Goal: Entertainment & Leisure: Consume media (video, audio)

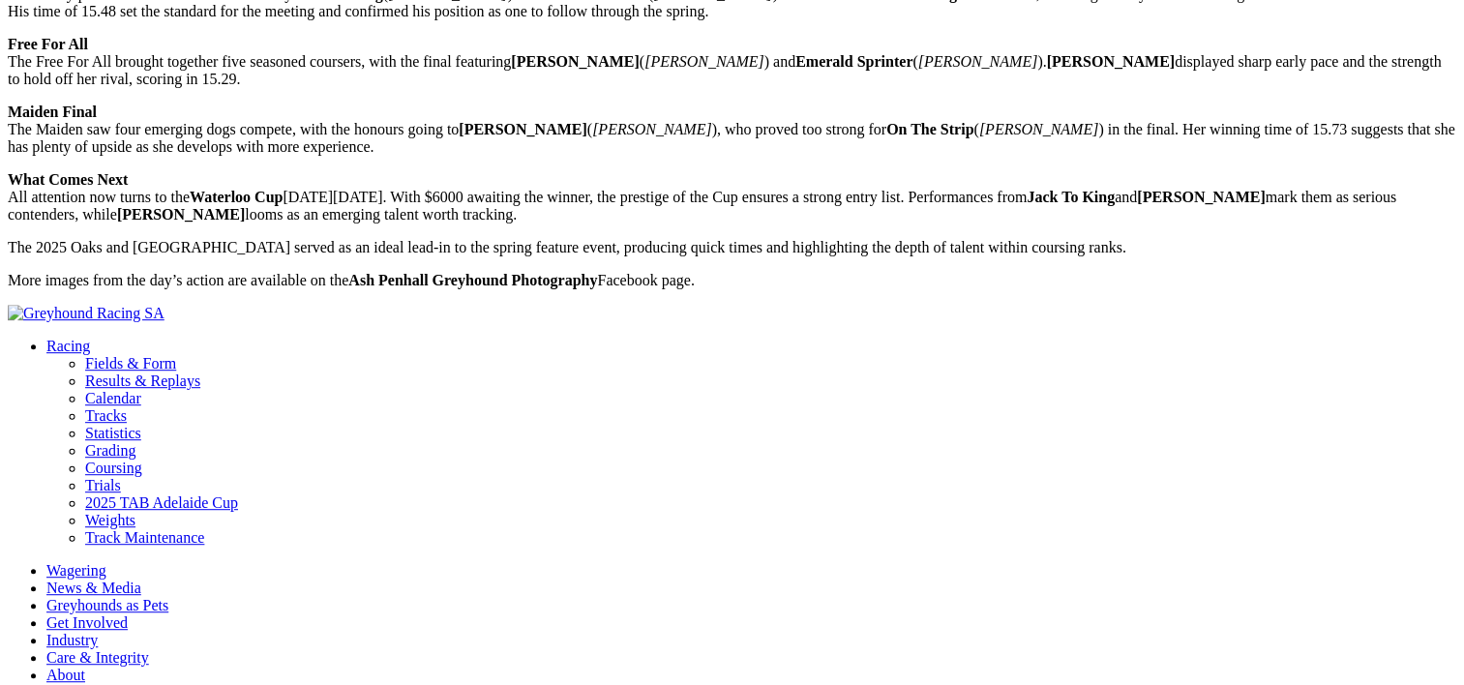
scroll to position [978, 0]
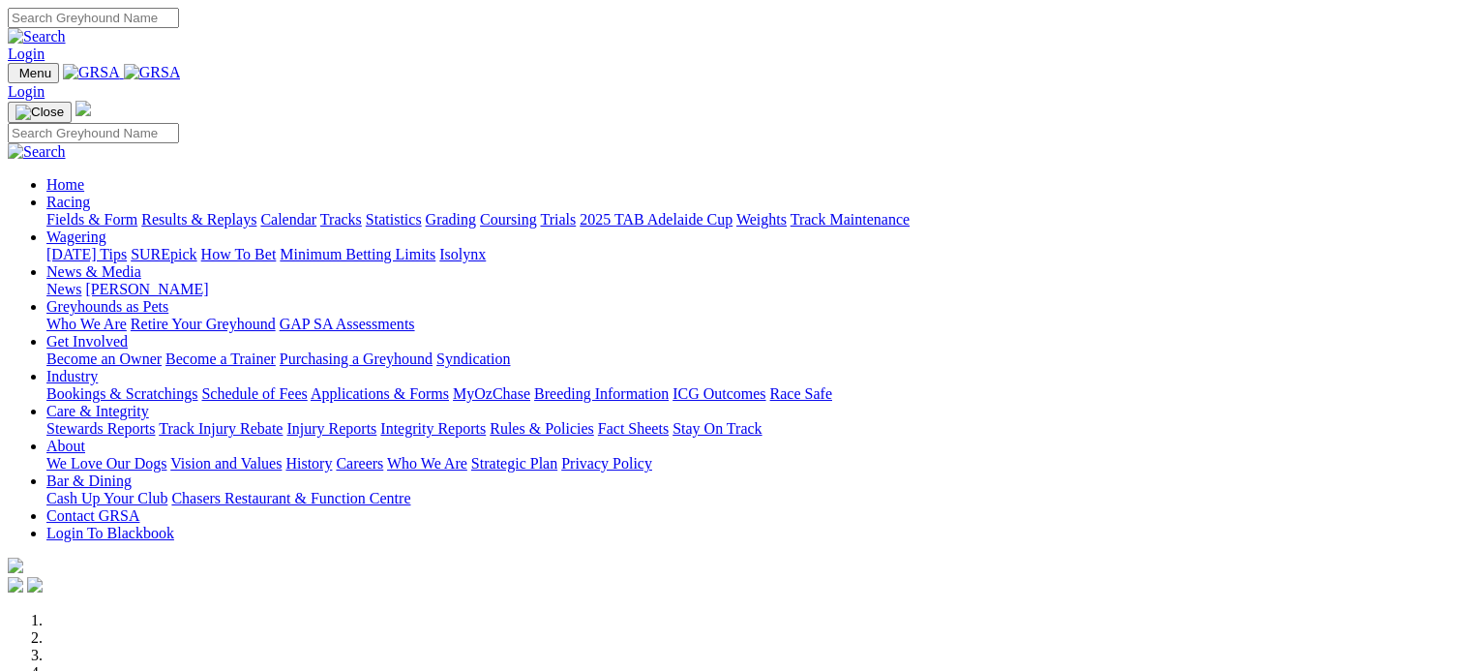
click at [254, 211] on link "Results & Replays" at bounding box center [198, 219] width 115 height 16
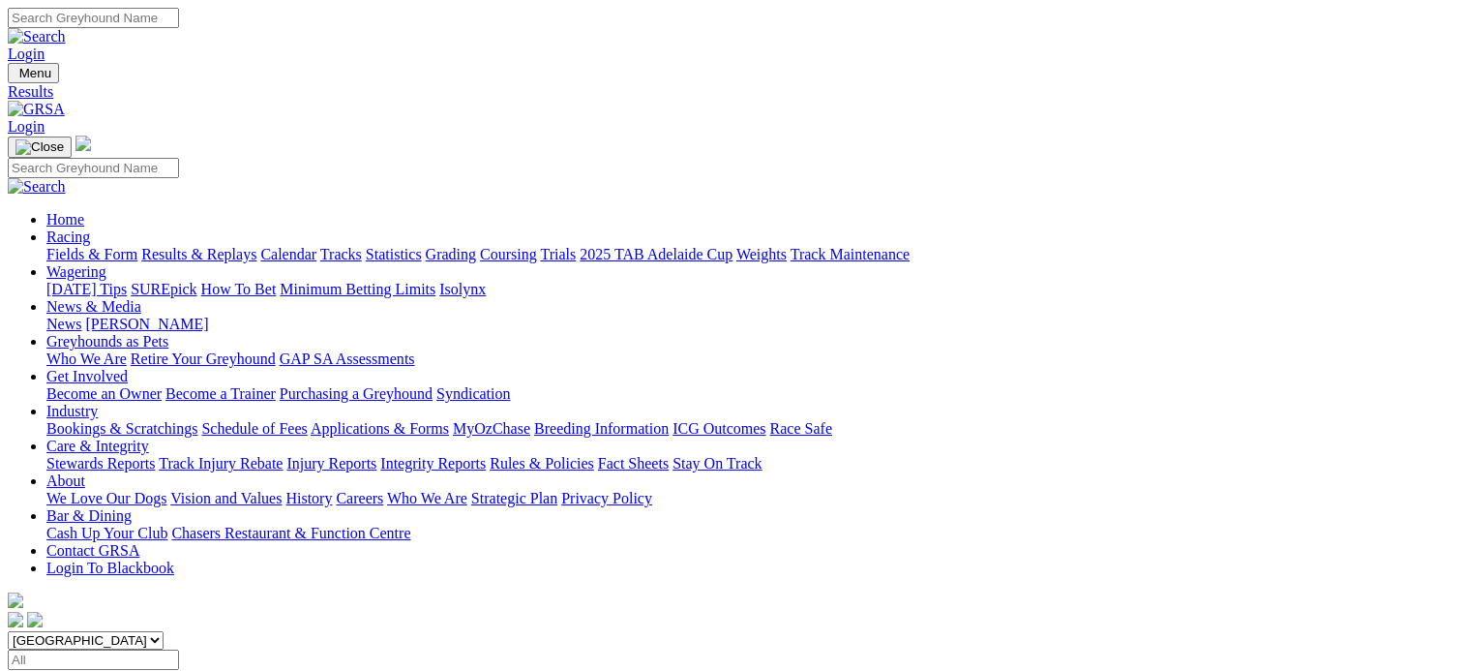
click at [86, 670] on span "SUMMARY" at bounding box center [47, 678] width 78 height 16
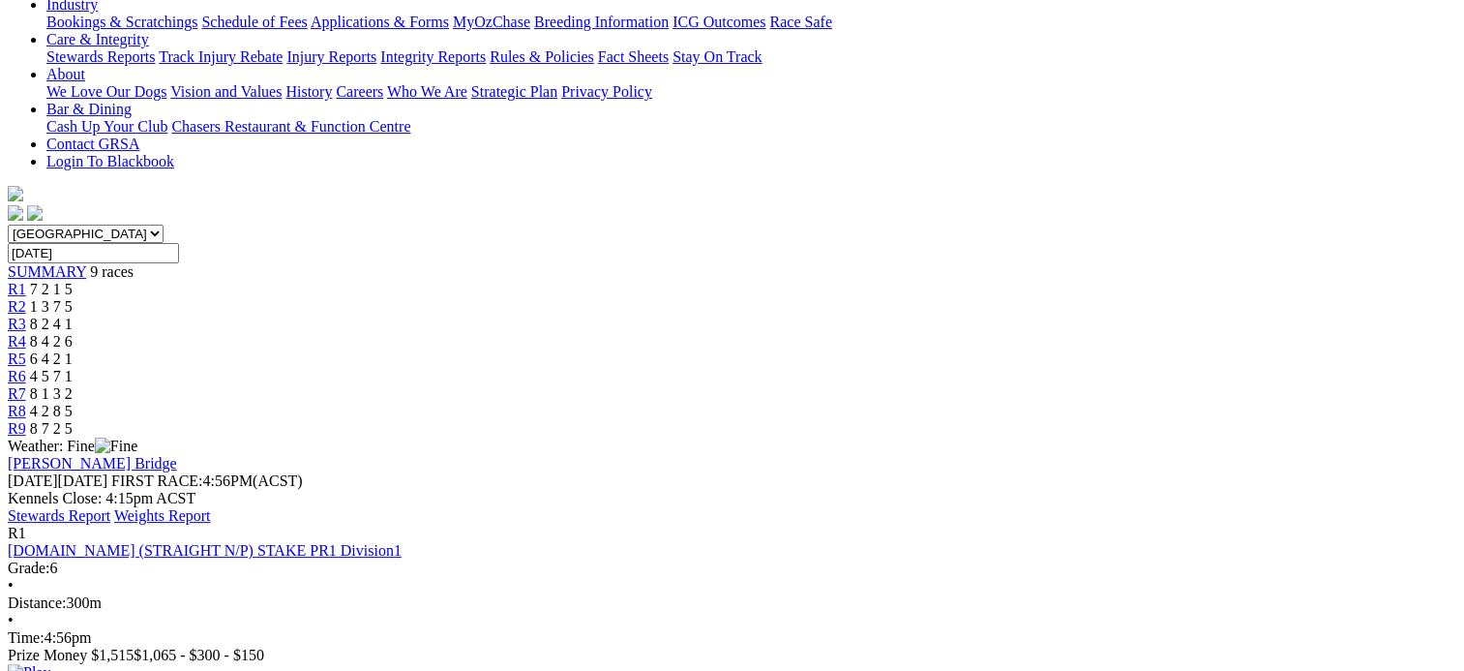
scroll to position [408, 0]
click at [50, 662] on img at bounding box center [29, 670] width 43 height 17
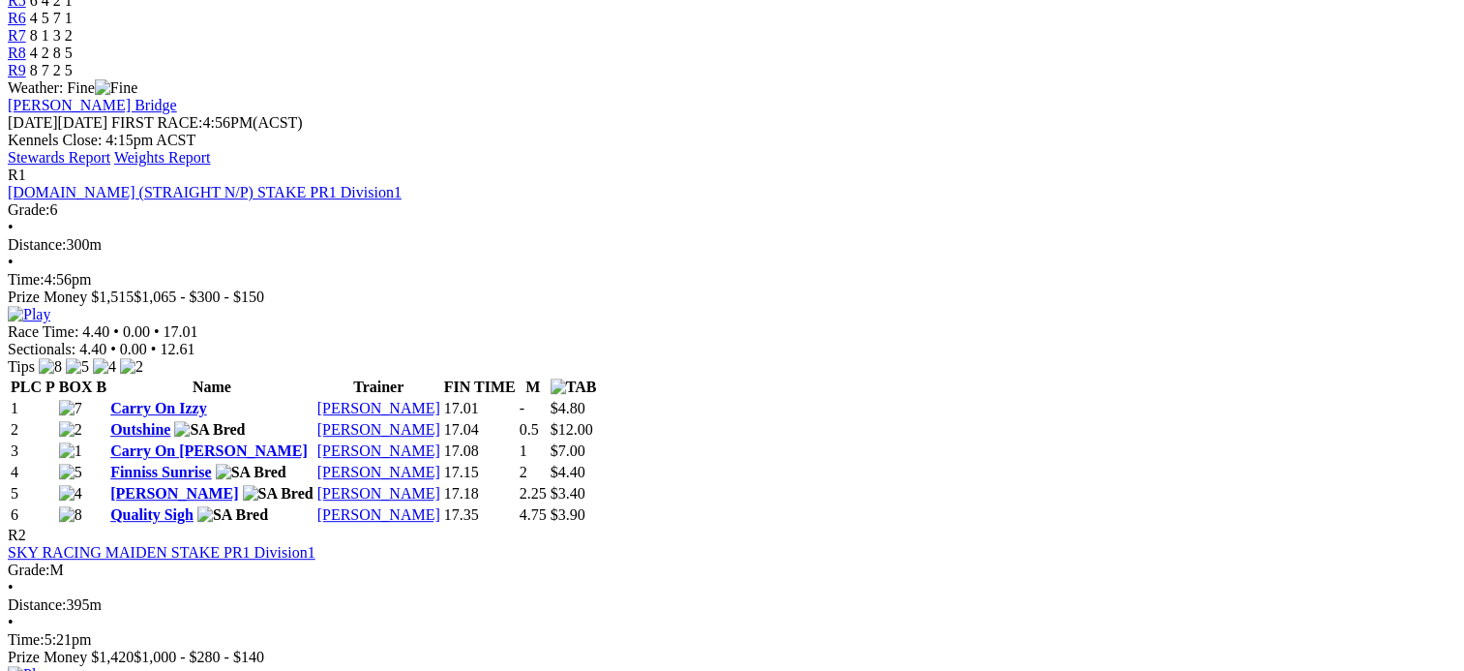
scroll to position [766, 0]
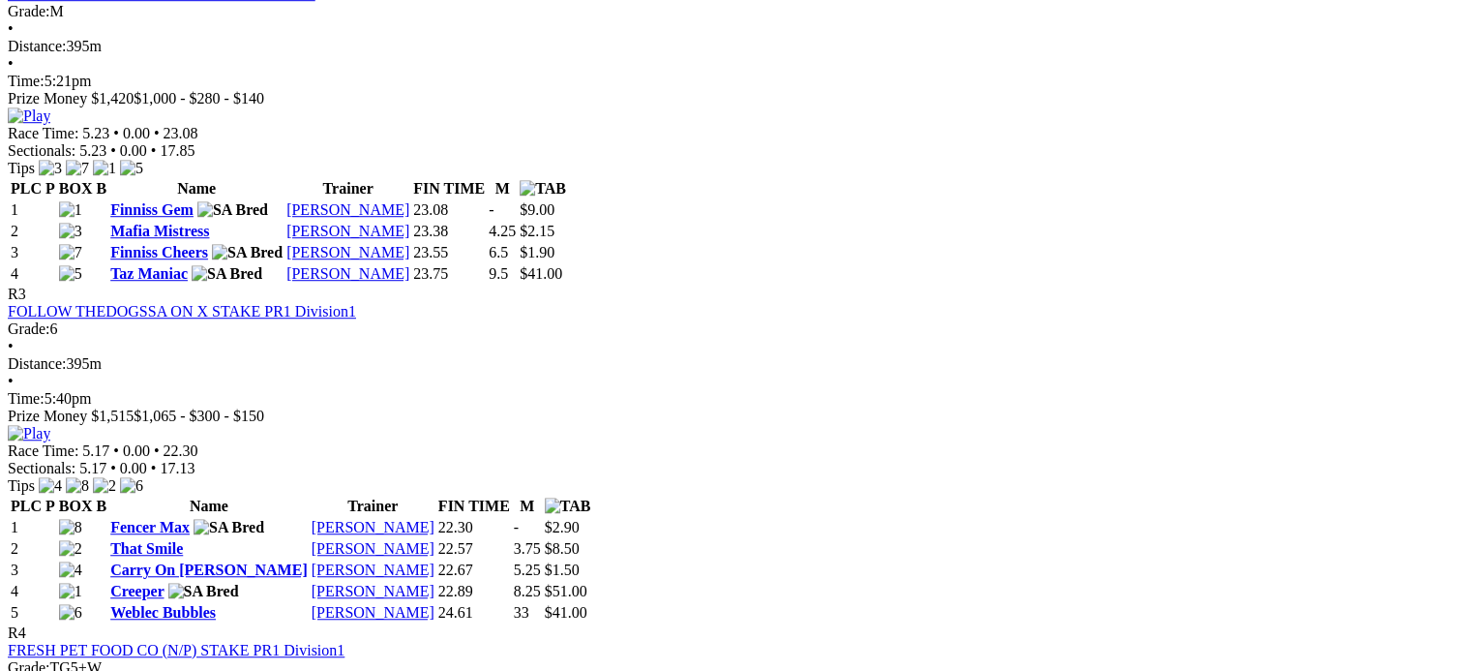
scroll to position [1324, 0]
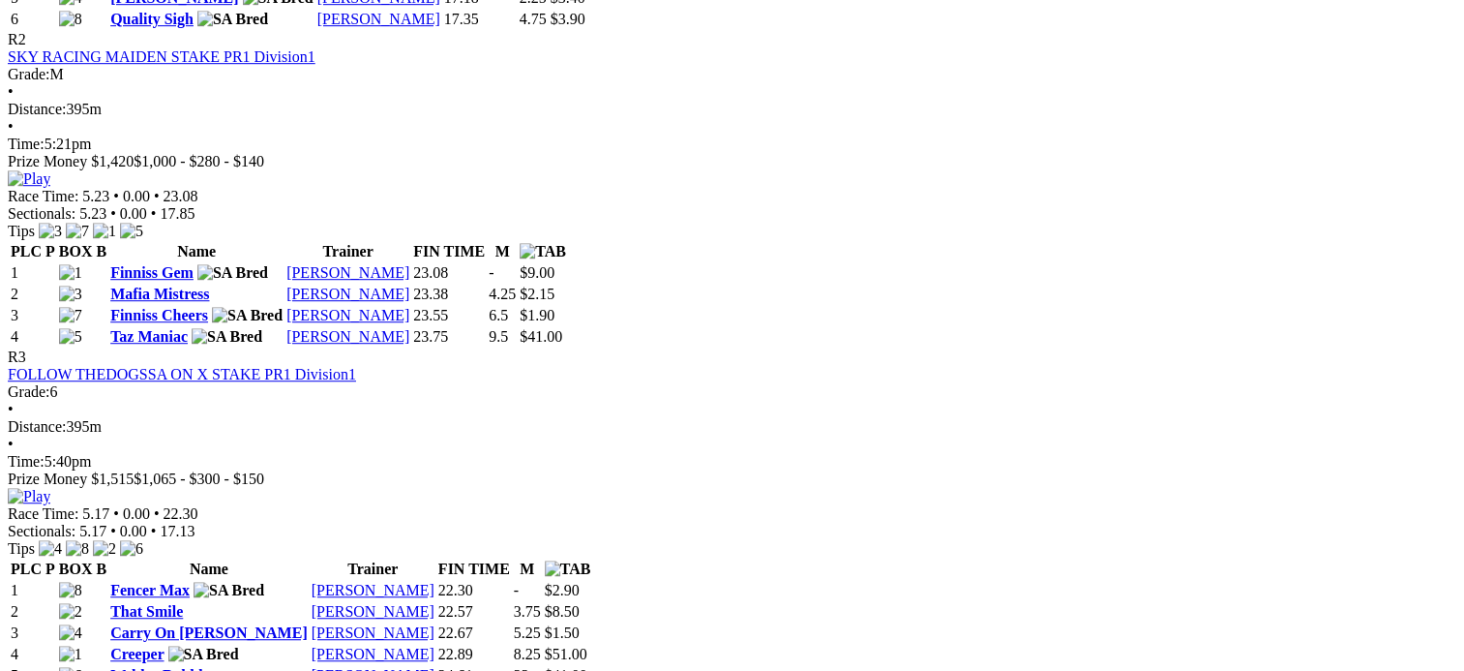
scroll to position [1258, 0]
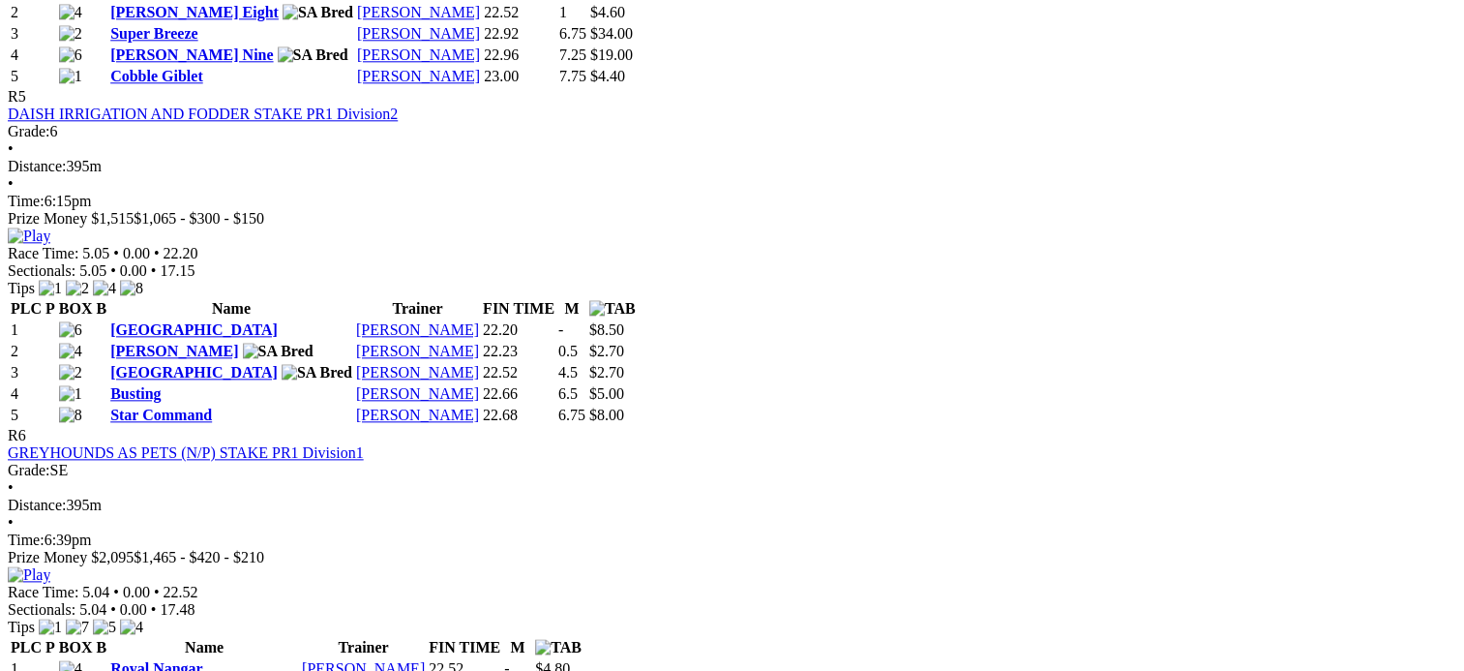
scroll to position [1912, 0]
